Goal: Complete application form: Complete application form

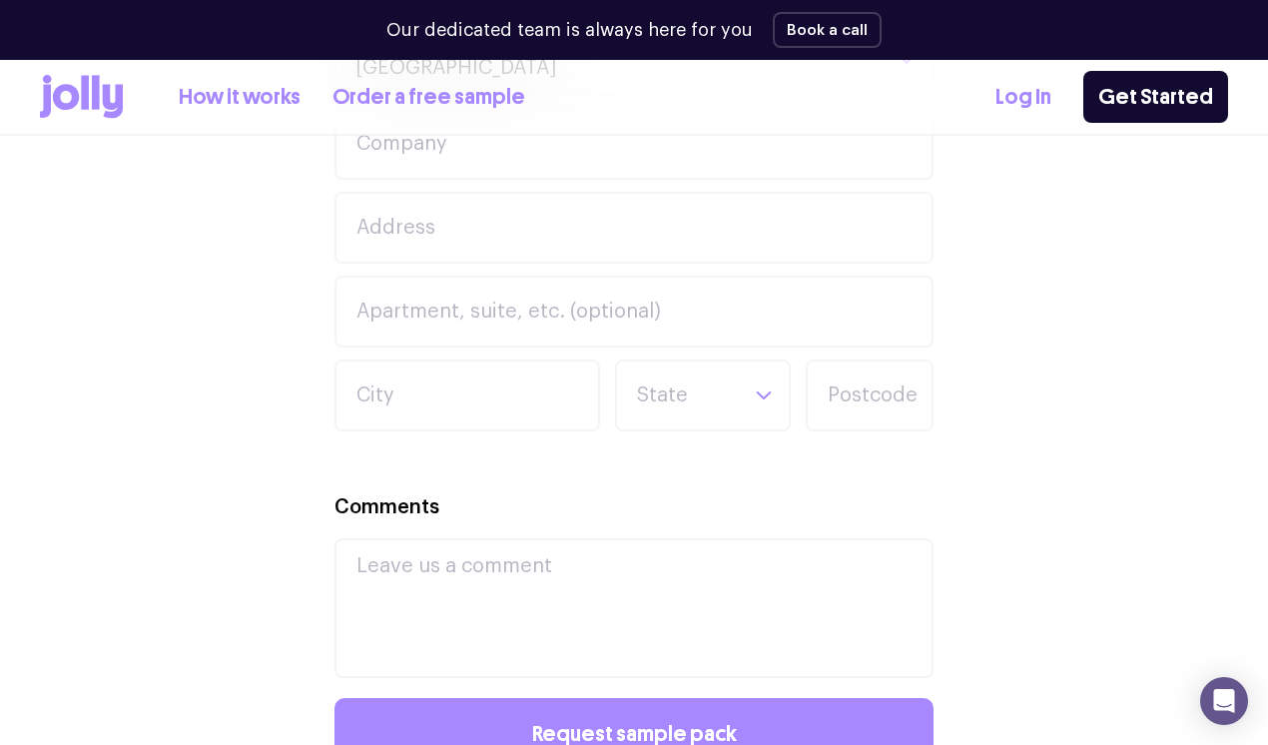
scroll to position [1129, 0]
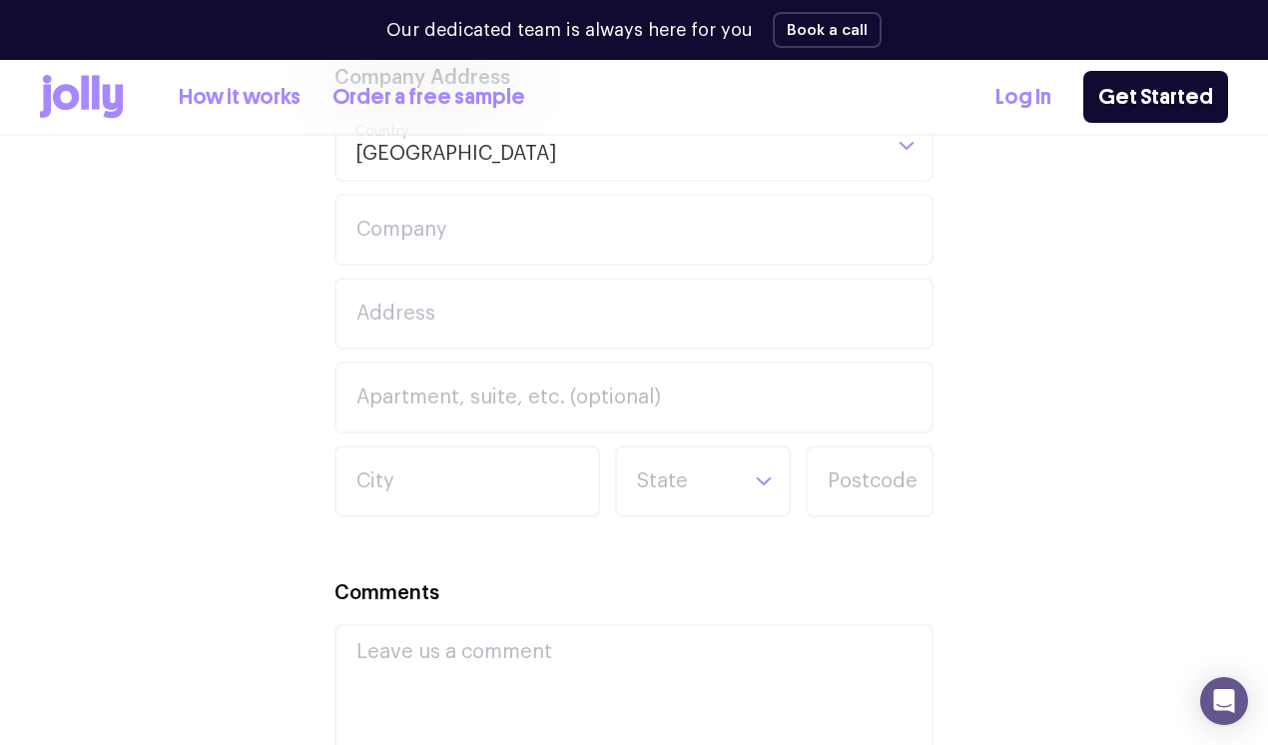
click at [92, 94] on icon at bounding box center [96, 92] width 8 height 34
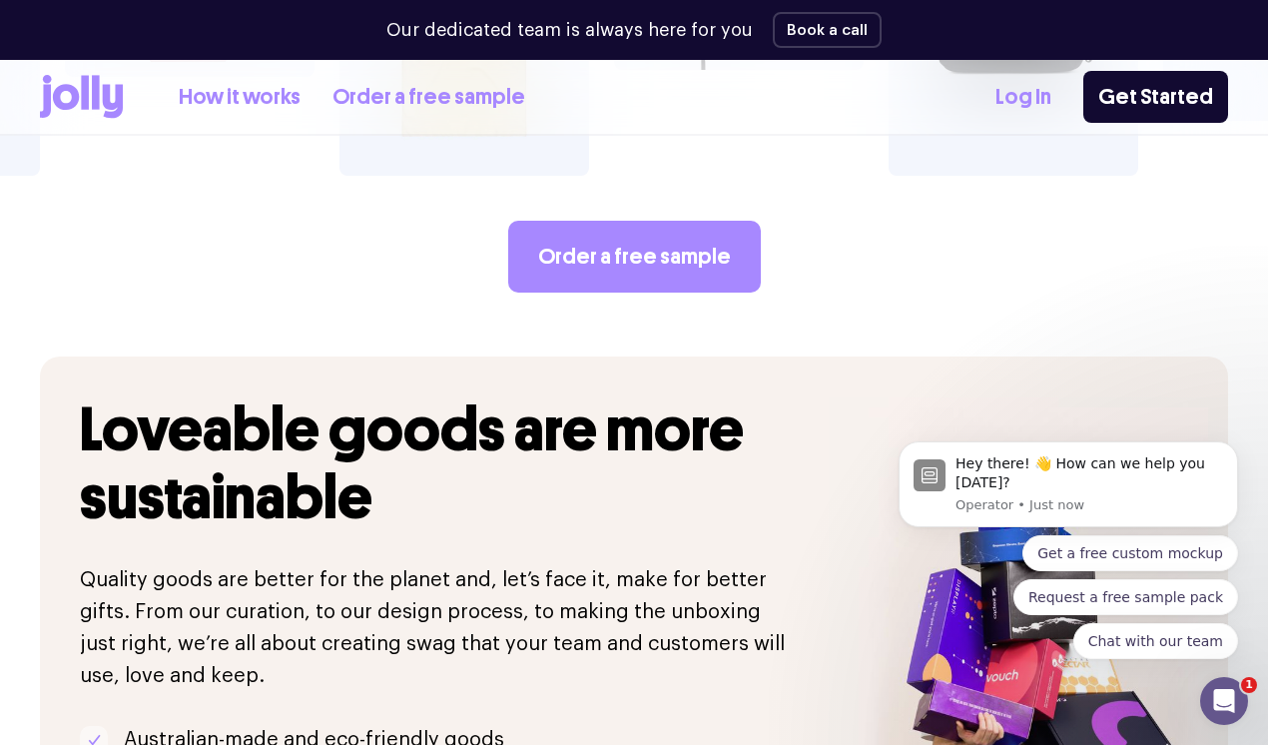
scroll to position [3587, 0]
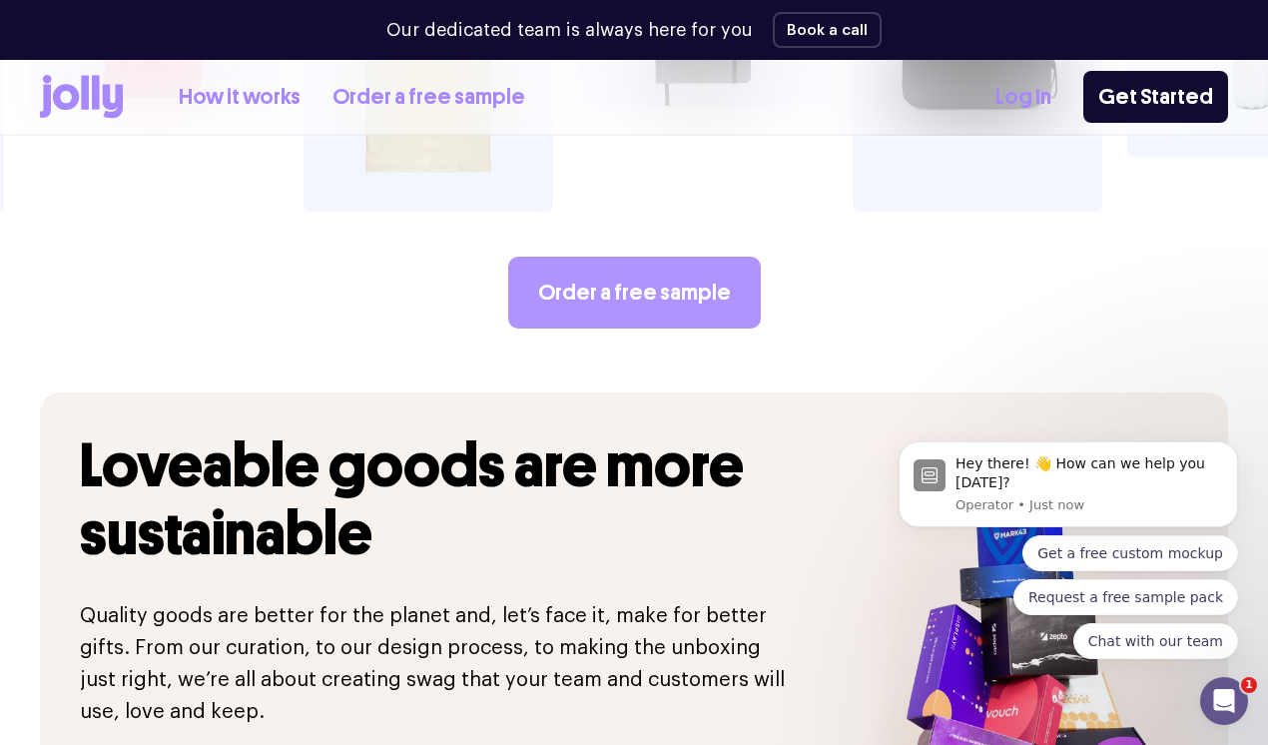
click at [570, 257] on link "Order a free sample" at bounding box center [634, 293] width 253 height 72
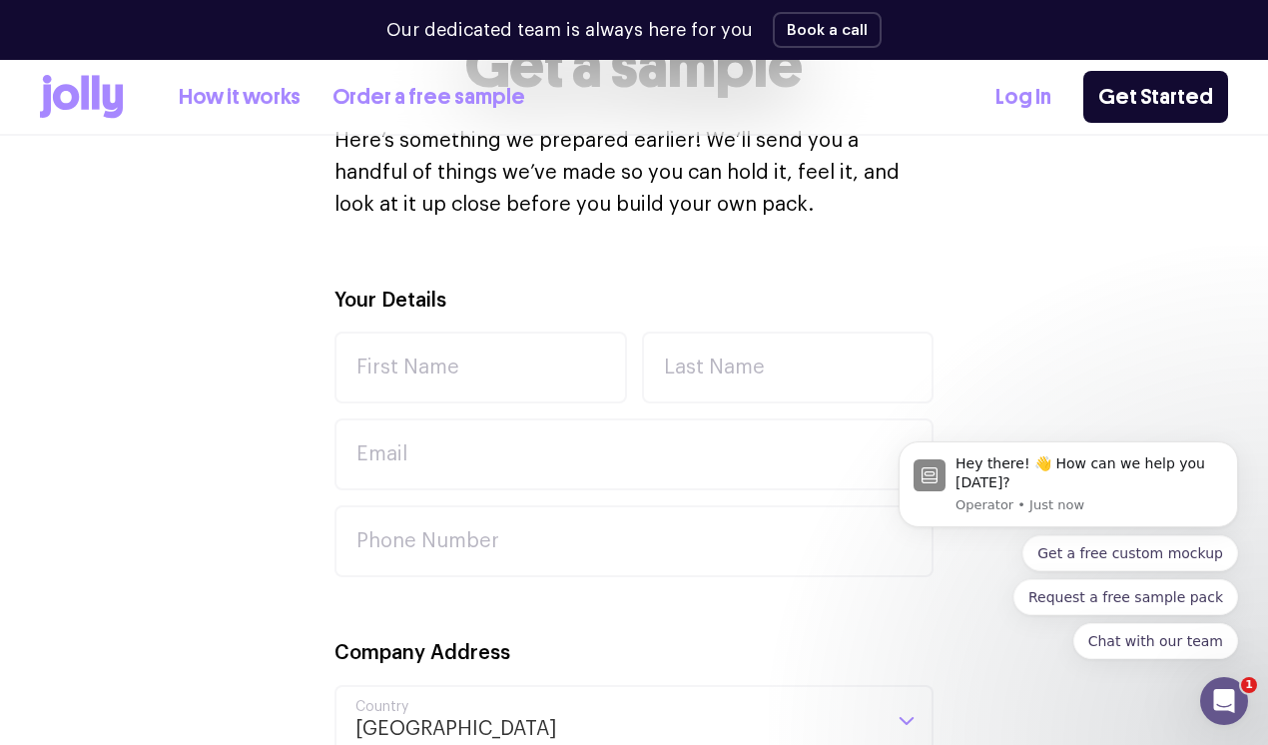
scroll to position [555, 0]
click at [494, 367] on input "First Name" at bounding box center [481, 367] width 293 height 72
type input "Keely"
type input "[PERSON_NAME]"
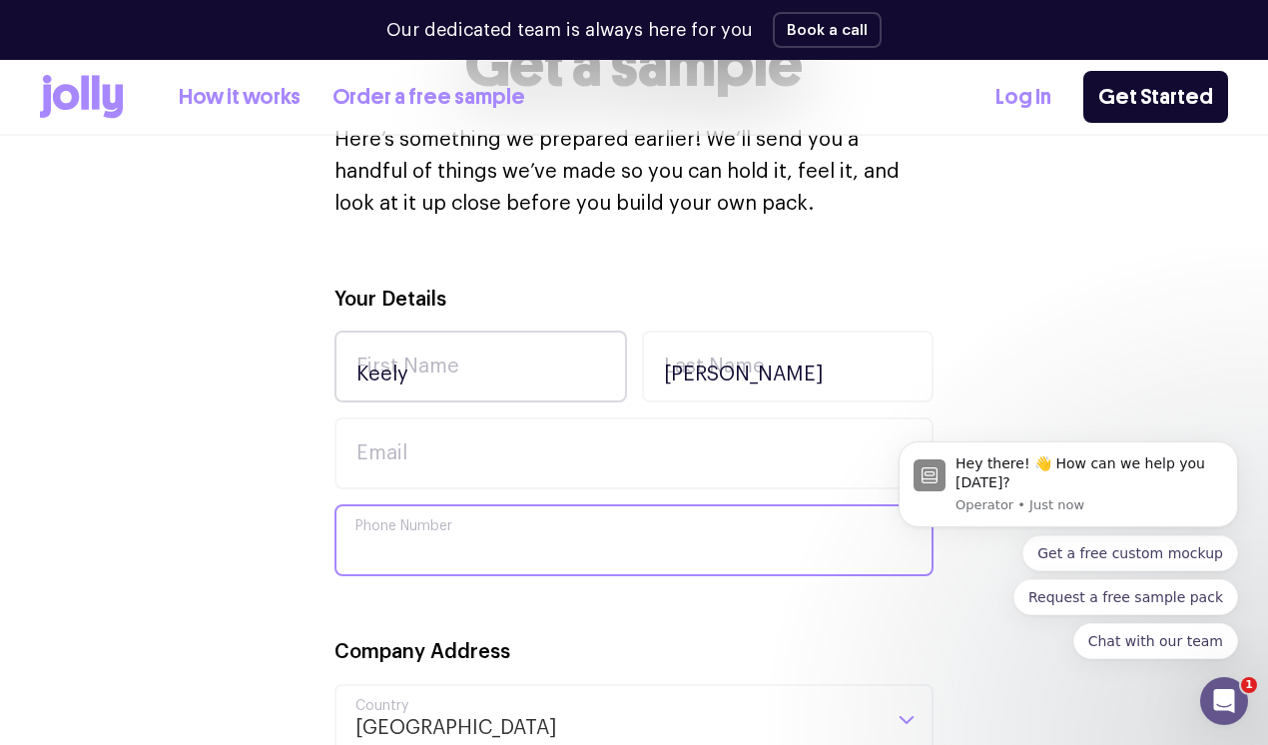
type input "0477868873"
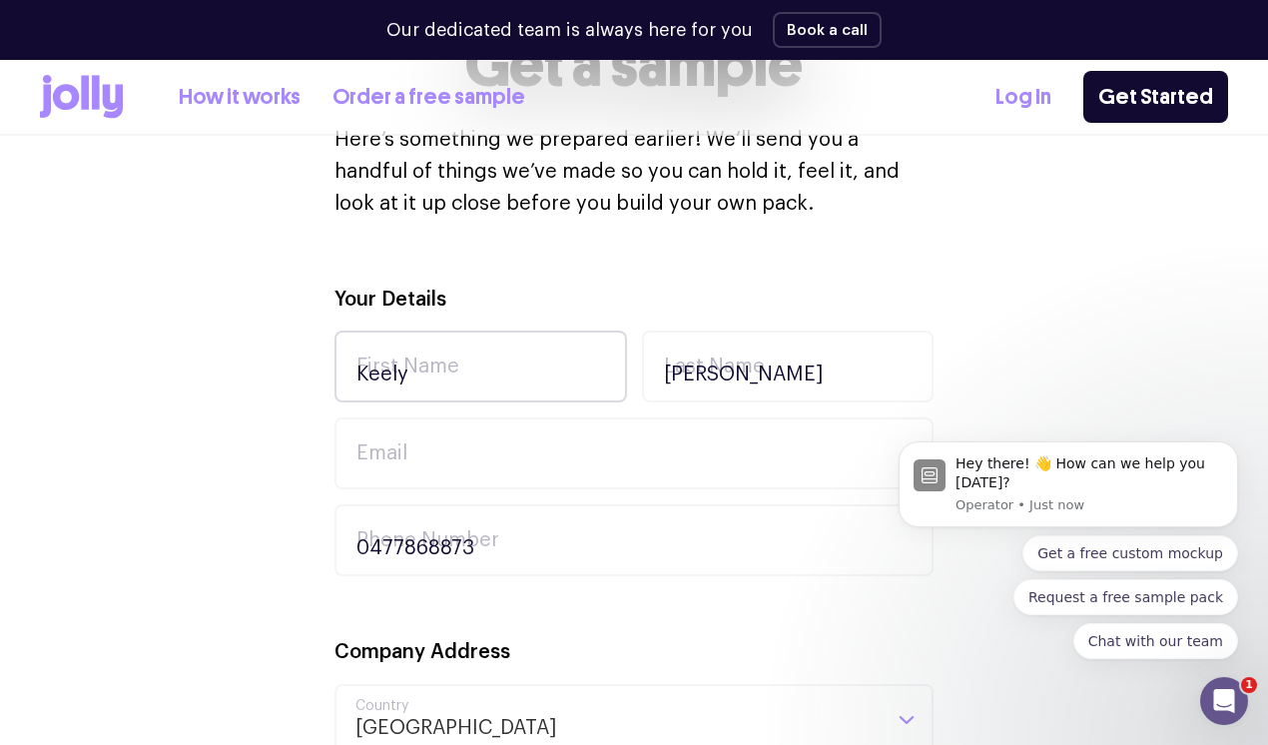
type input "[STREET_ADDRESS][US_STATE]"
type input "[GEOGRAPHIC_DATA]"
type input "2777"
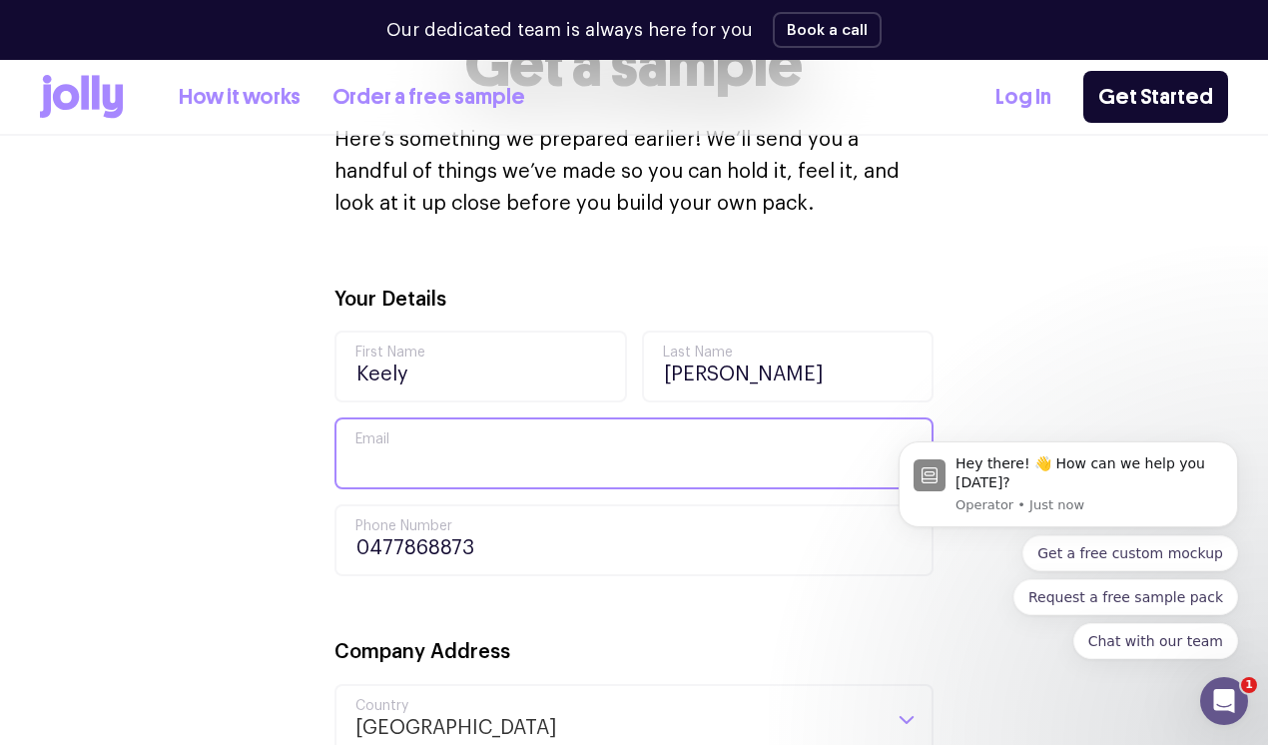
click at [475, 448] on input "Email" at bounding box center [634, 453] width 599 height 72
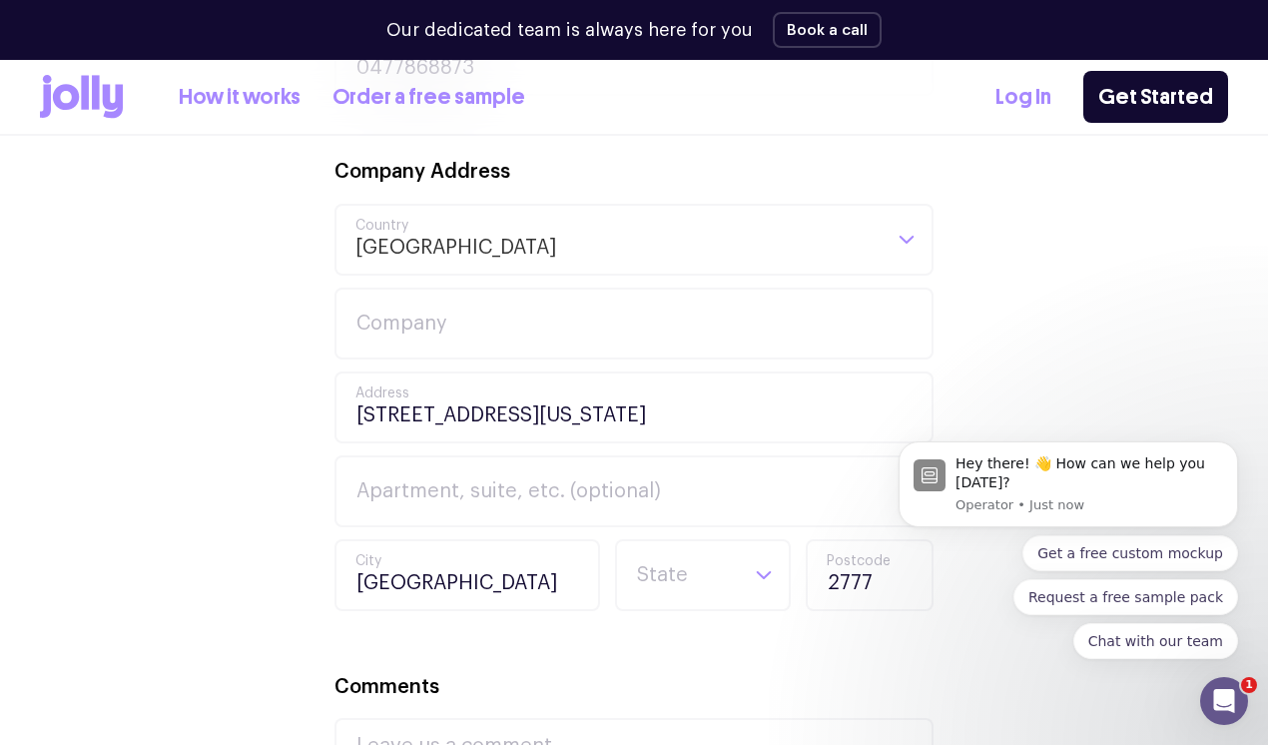
scroll to position [1044, 0]
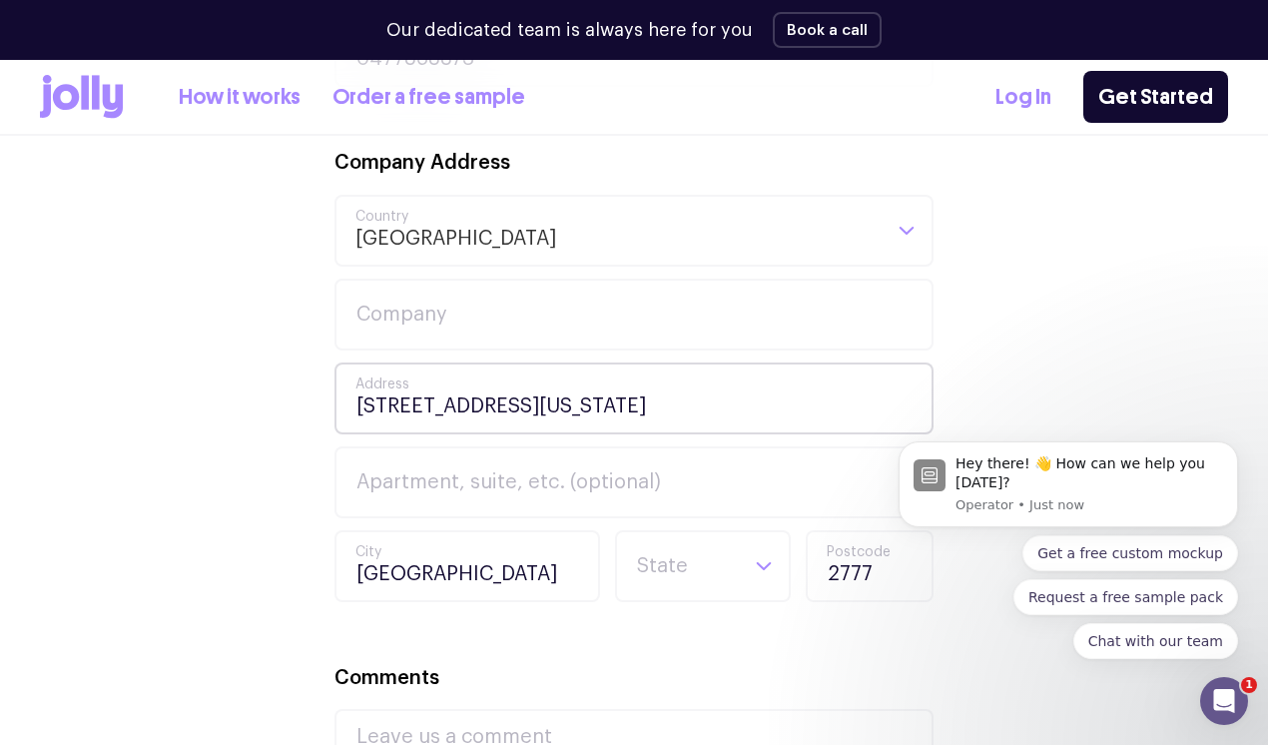
type input "[EMAIL_ADDRESS][DOMAIN_NAME]"
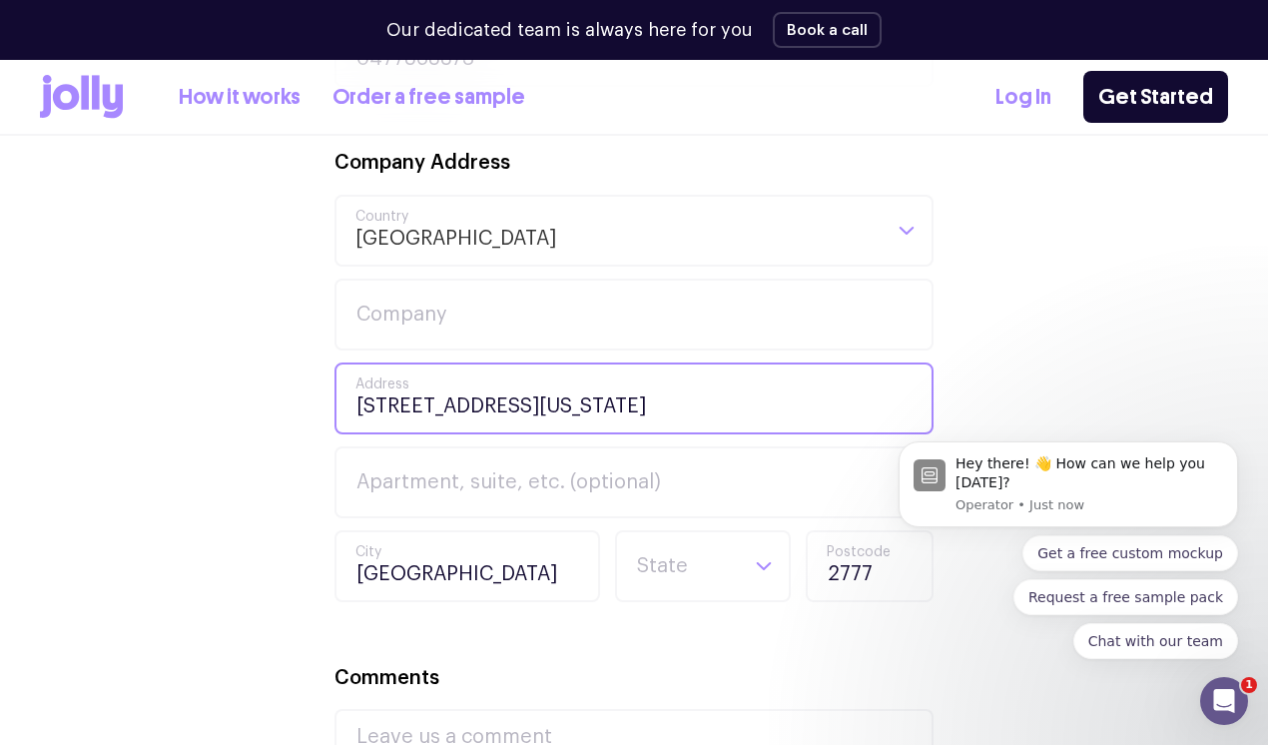
click at [399, 427] on input "[STREET_ADDRESS][US_STATE]" at bounding box center [634, 398] width 599 height 72
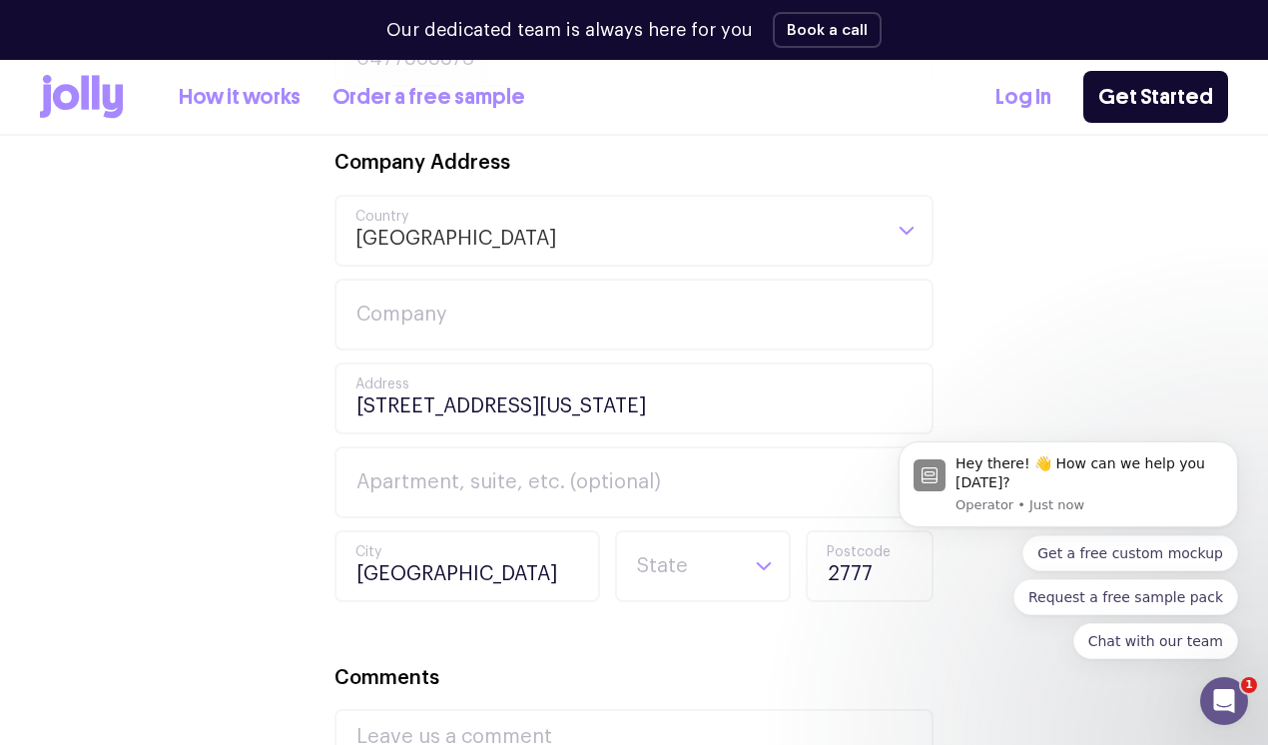
click at [279, 433] on div "Your Details [PERSON_NAME] First Name [PERSON_NAME] Last Name [EMAIL_ADDRESS][D…" at bounding box center [634, 447] width 1188 height 1306
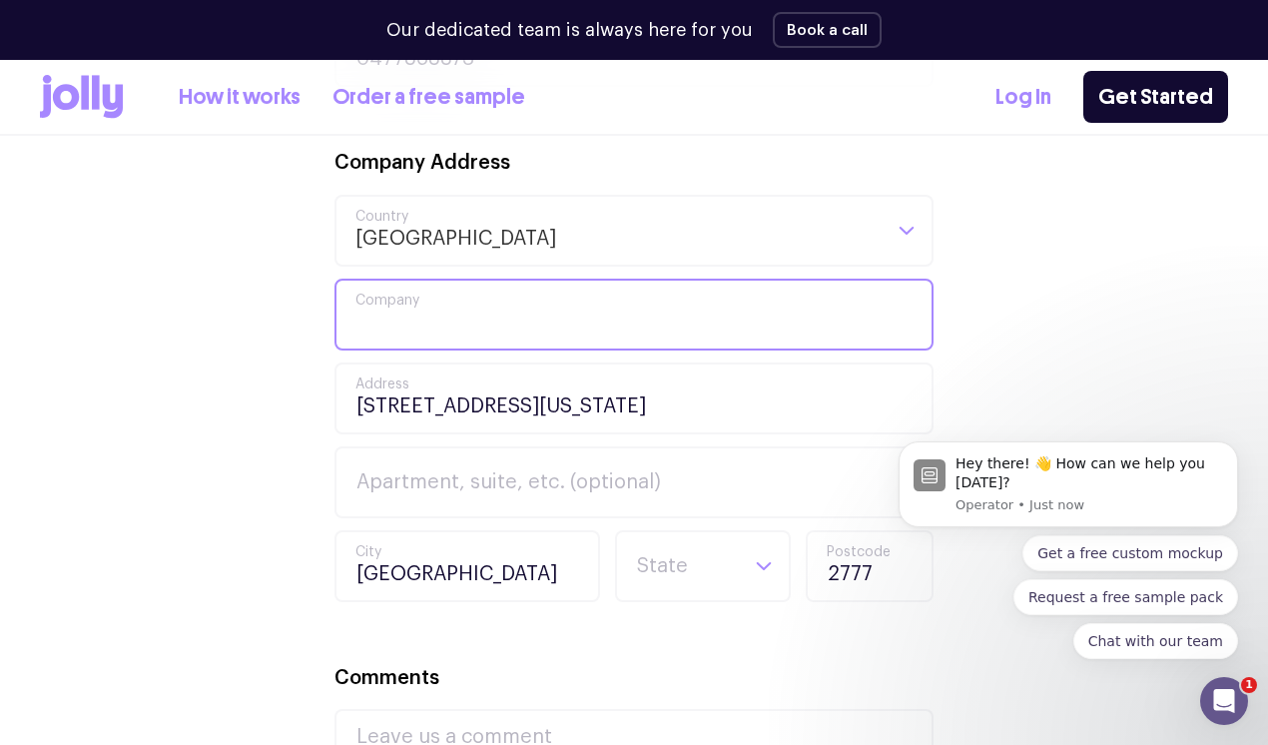
click at [393, 319] on input "Company" at bounding box center [634, 315] width 599 height 72
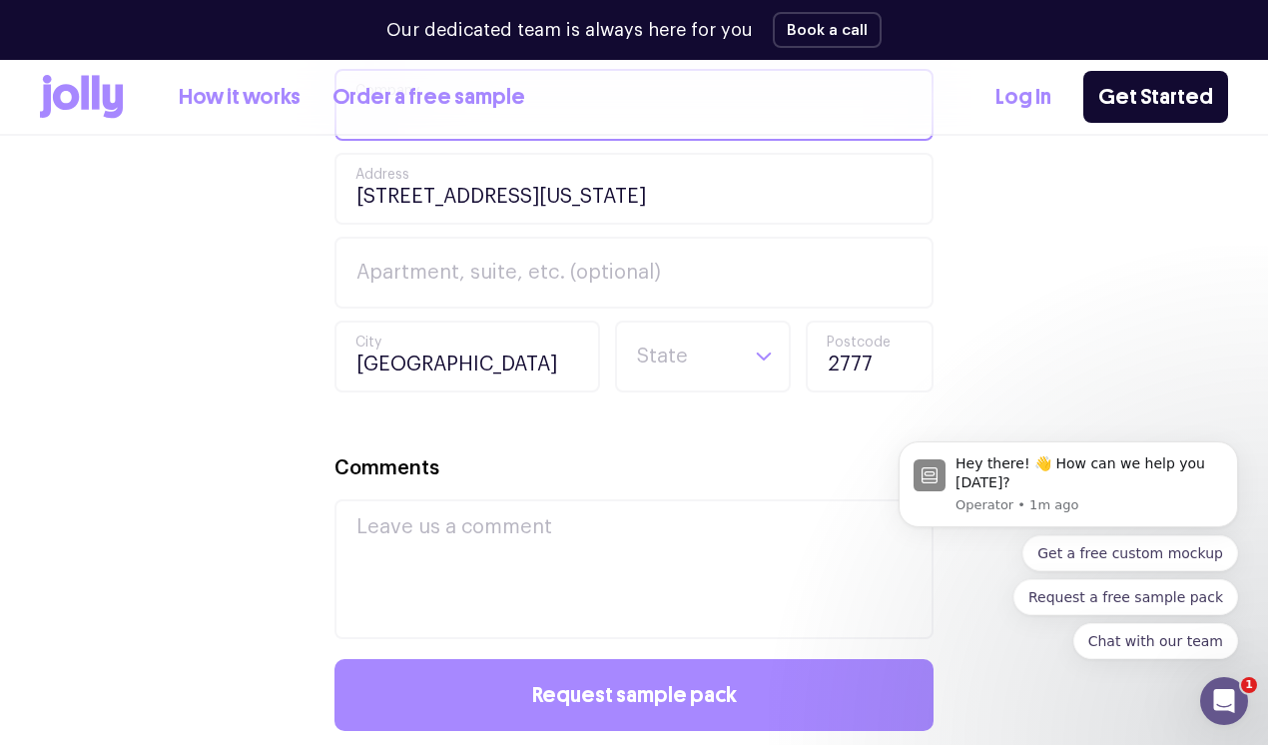
scroll to position [1236, 0]
